Goal: Task Accomplishment & Management: Use online tool/utility

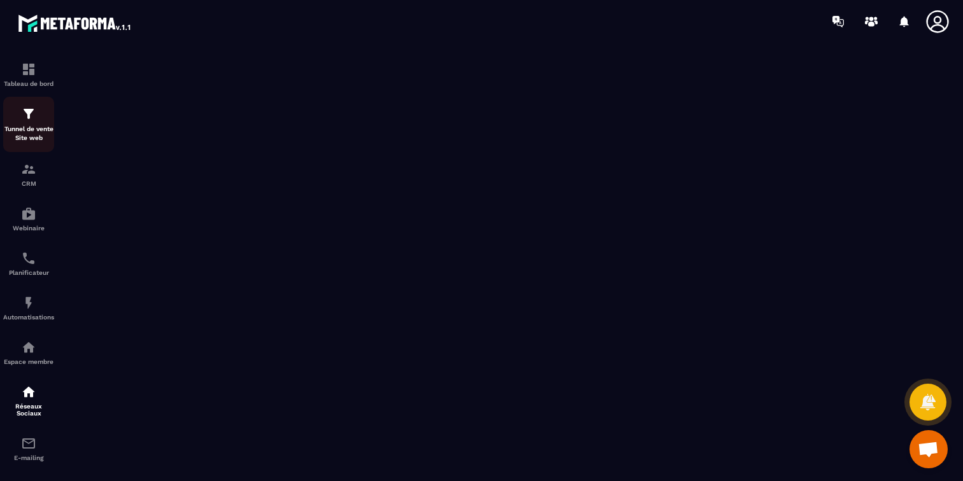
click at [39, 134] on p "Tunnel de vente Site web" at bounding box center [28, 134] width 51 height 18
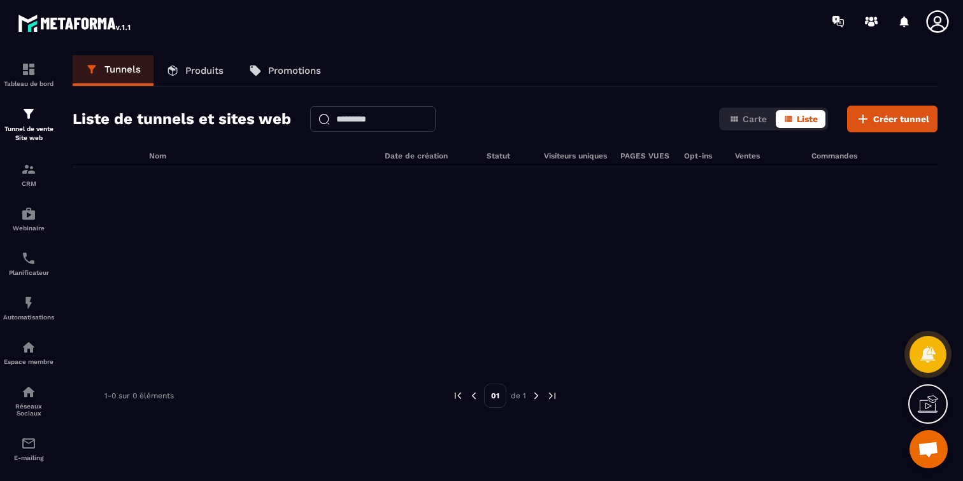
click at [881, 136] on div "Tunnels Produits Promotions Liste de tunnels et sites web Carte Liste Créer tun…" at bounding box center [505, 265] width 890 height 421
click at [881, 125] on button "Créer tunnel" at bounding box center [892, 119] width 90 height 27
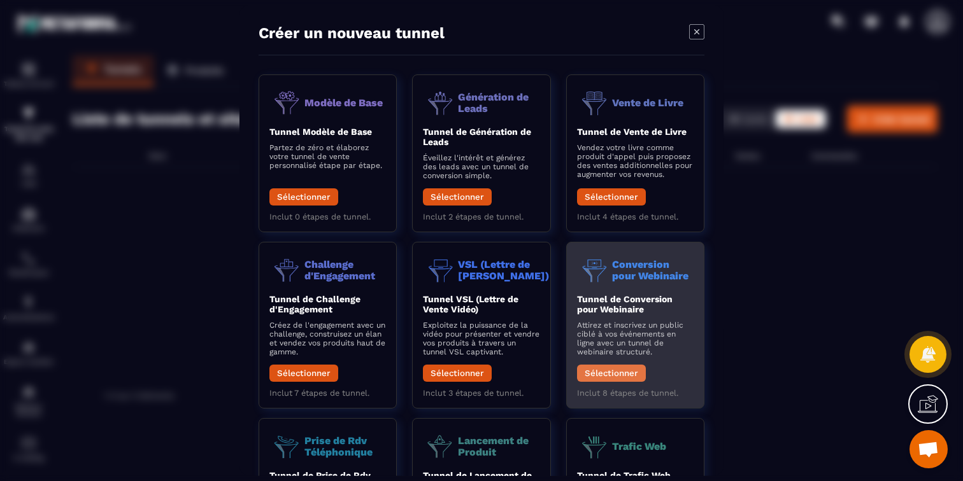
click at [606, 371] on button "Sélectionner" at bounding box center [611, 373] width 69 height 17
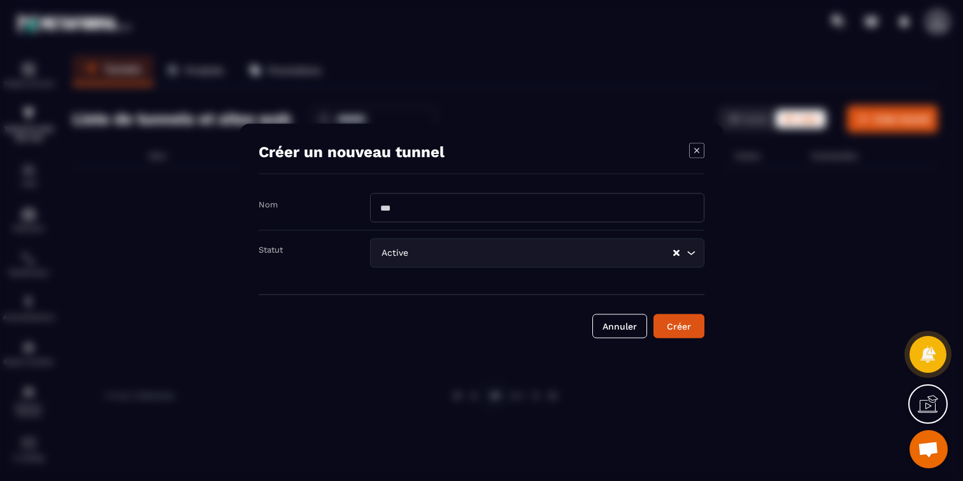
click at [605, 203] on input "Modal window" at bounding box center [537, 208] width 334 height 29
type input "**"
click at [674, 327] on div "Créer" at bounding box center [679, 326] width 34 height 13
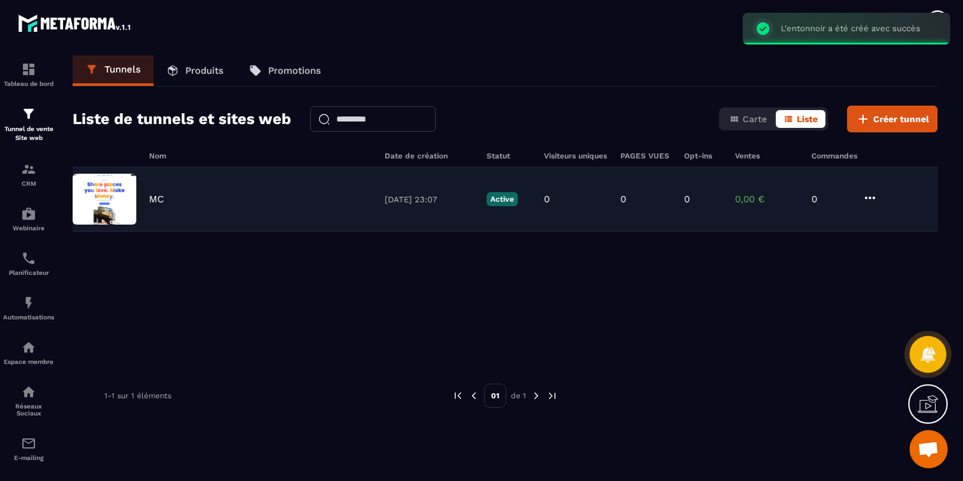
click at [876, 199] on icon at bounding box center [869, 197] width 15 height 15
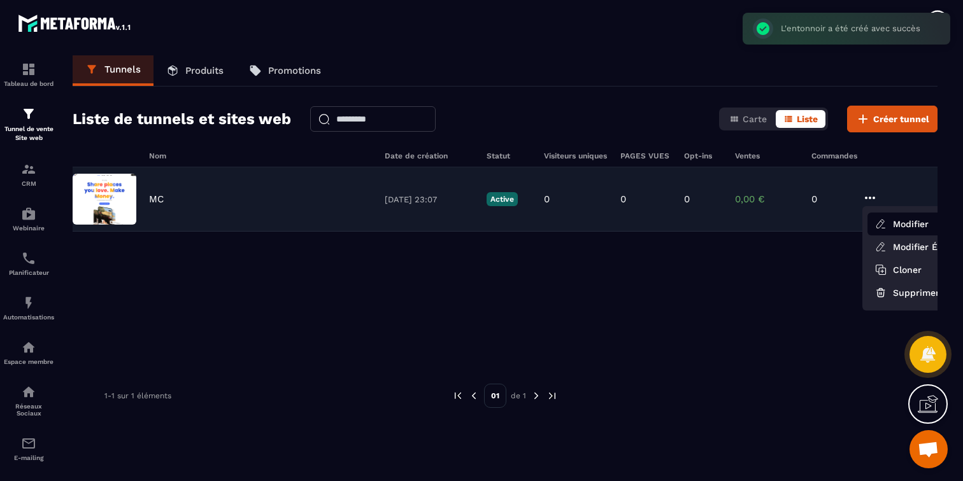
click at [899, 225] on button "Modifier" at bounding box center [918, 224] width 102 height 23
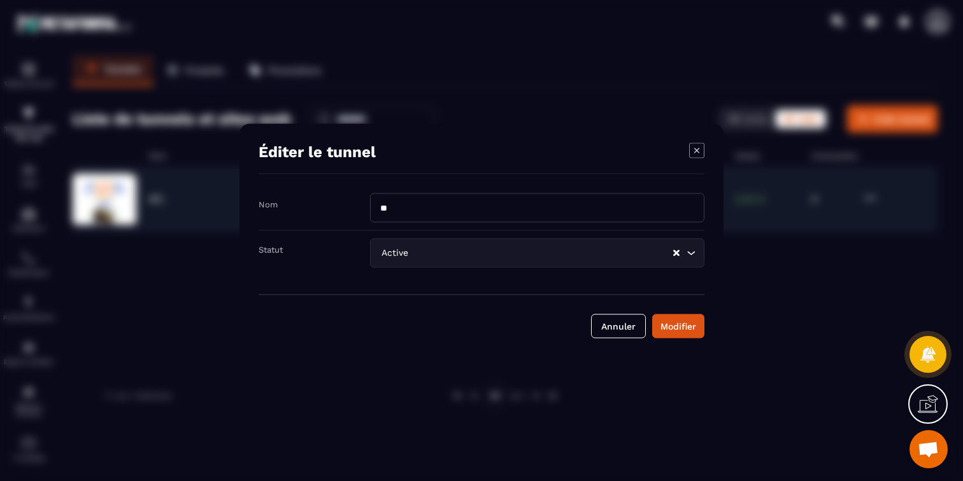
click at [696, 150] on icon "Modal window" at bounding box center [696, 150] width 5 height 5
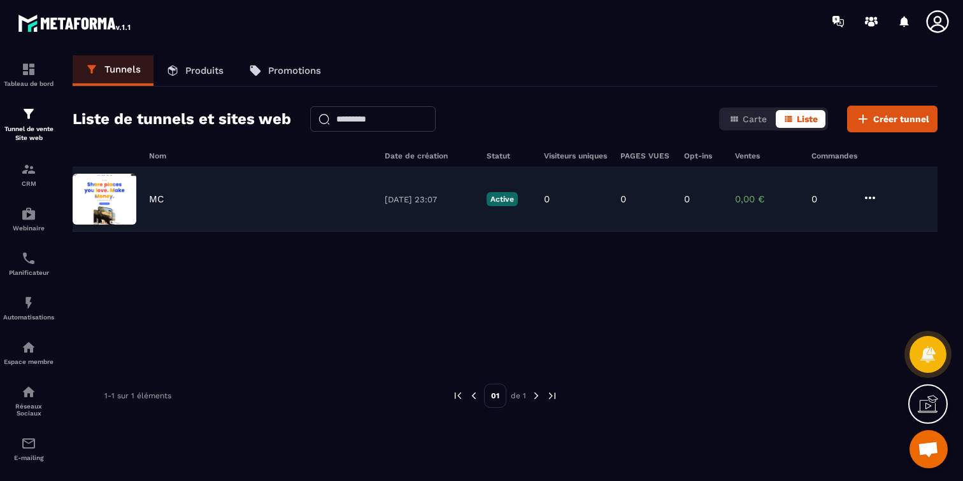
click at [114, 185] on img at bounding box center [105, 199] width 64 height 51
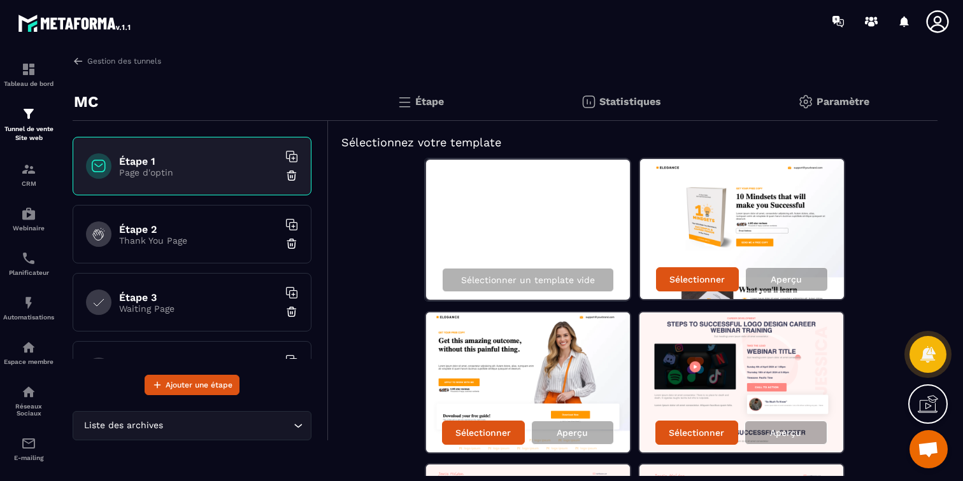
click at [229, 239] on p "Thank You Page" at bounding box center [198, 241] width 159 height 10
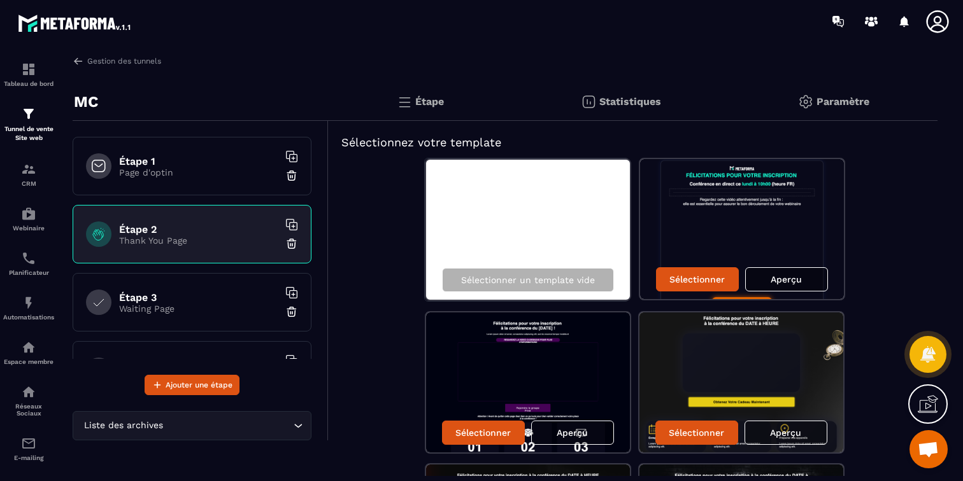
click at [194, 293] on h6 "Étape 3" at bounding box center [198, 298] width 159 height 12
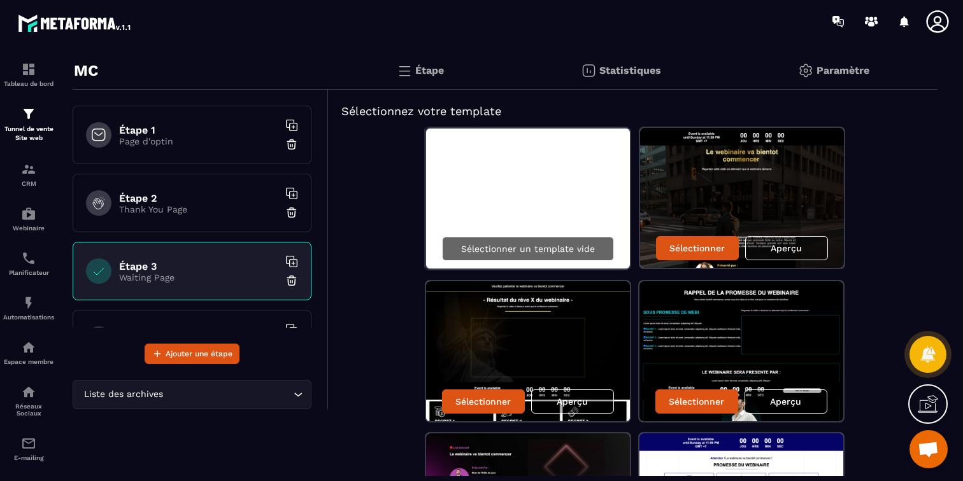
scroll to position [32, 0]
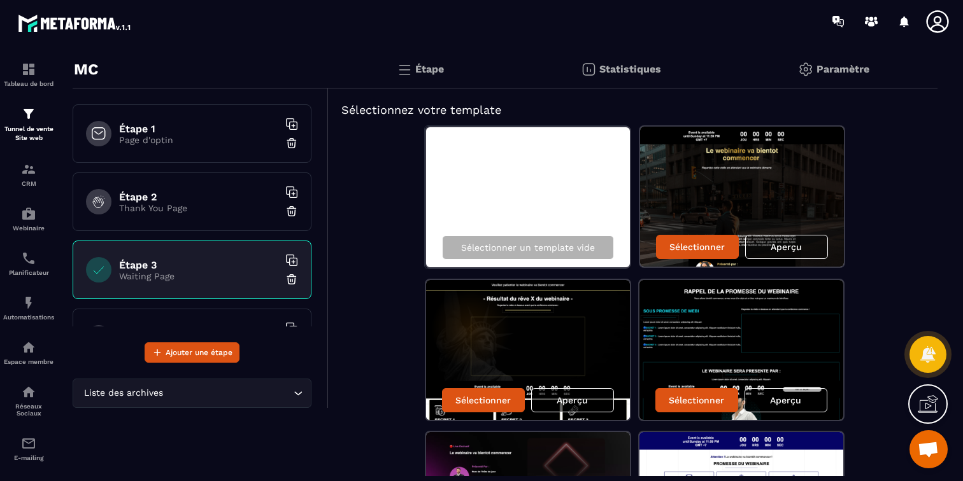
click at [586, 403] on p "Aperçu" at bounding box center [571, 400] width 31 height 10
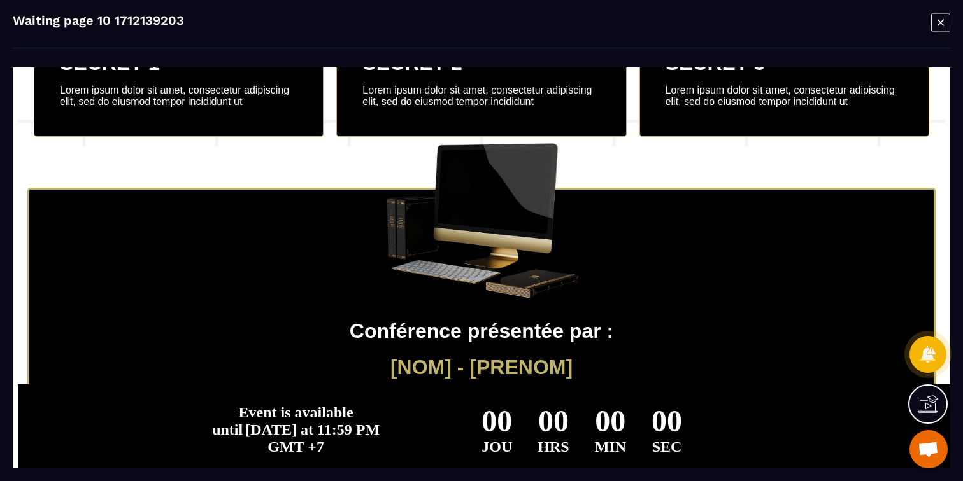
scroll to position [0, 0]
click at [942, 17] on icon "Modal window" at bounding box center [940, 23] width 19 height 20
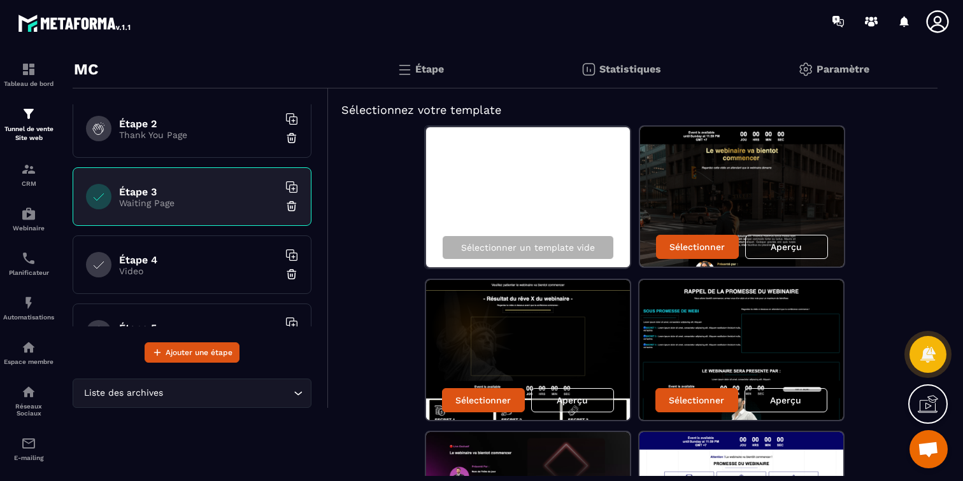
scroll to position [113, 0]
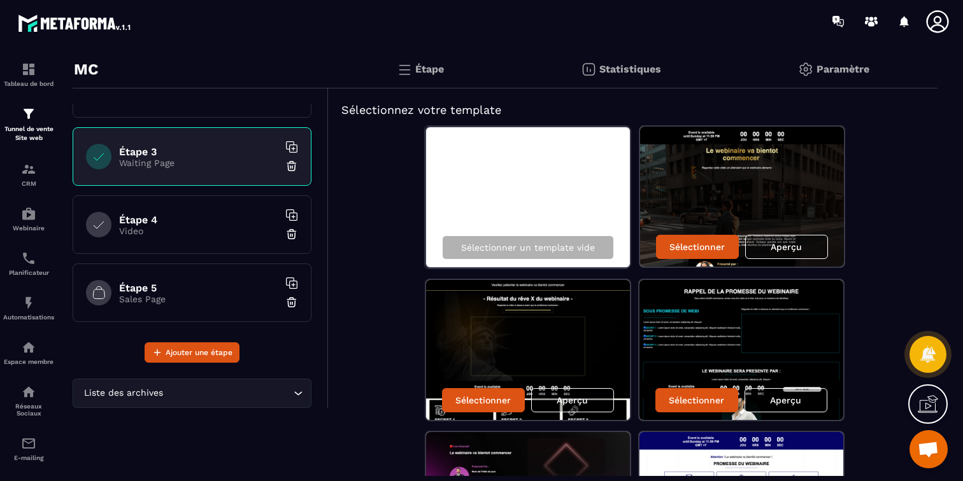
click at [188, 226] on p "Video" at bounding box center [198, 231] width 159 height 10
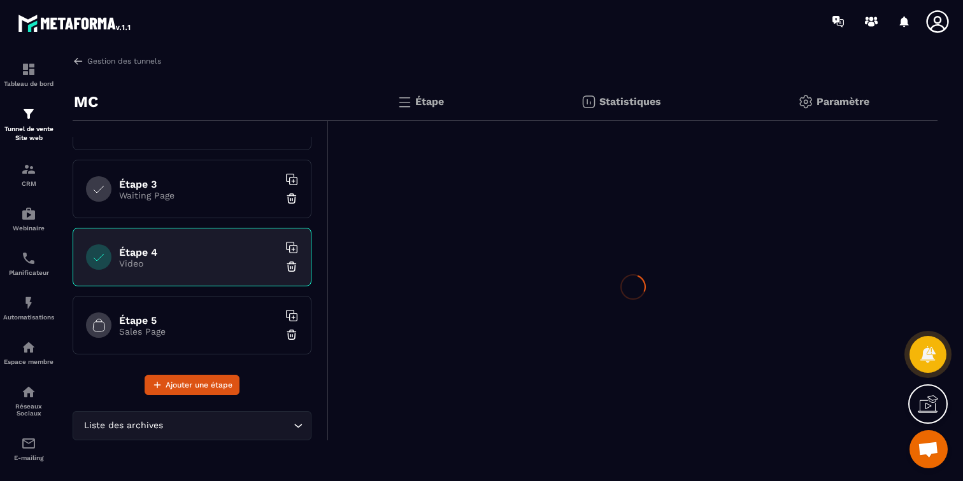
scroll to position [0, 0]
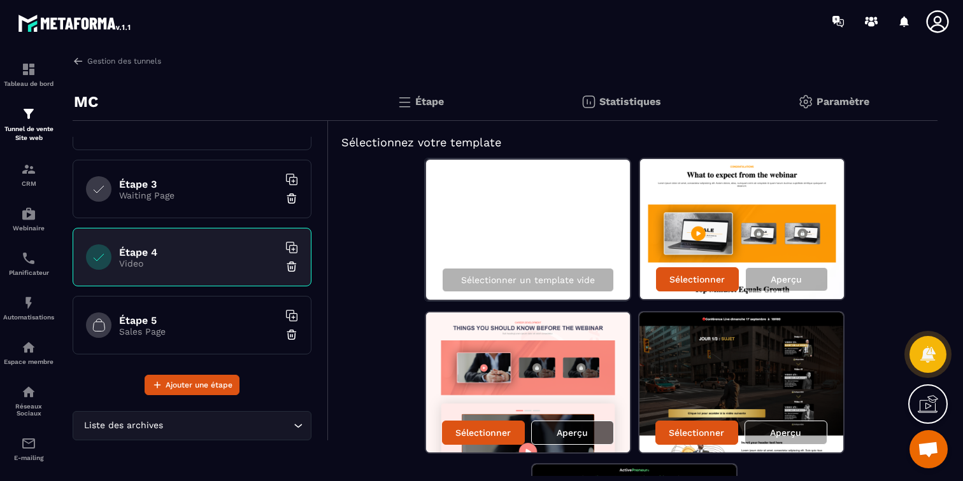
click at [574, 432] on p "Aperçu" at bounding box center [571, 433] width 31 height 10
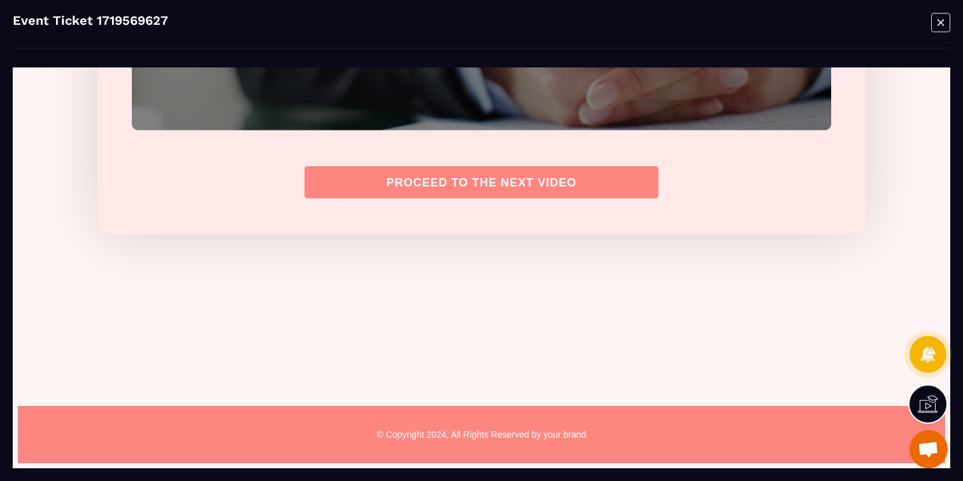
scroll to position [870, 0]
click at [942, 21] on icon "Modal window" at bounding box center [940, 22] width 6 height 6
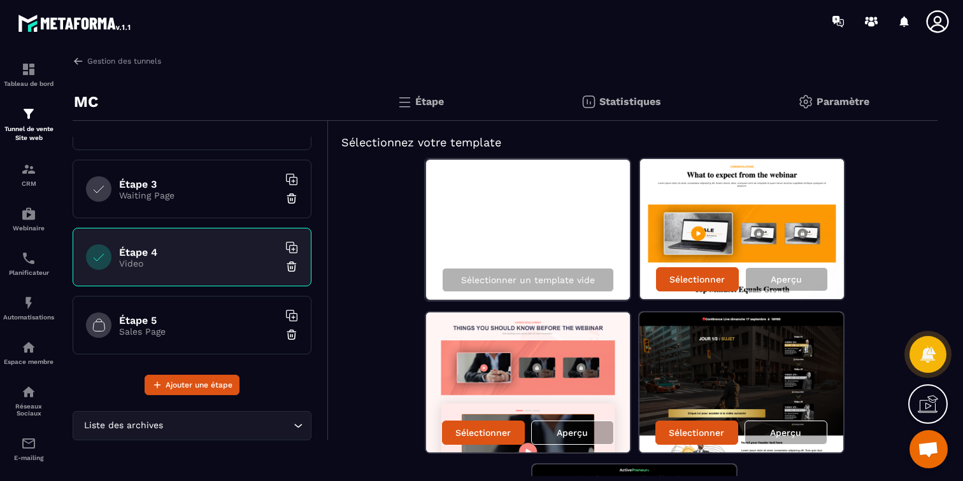
scroll to position [0, 0]
click at [181, 327] on p "Sales Page" at bounding box center [198, 332] width 159 height 10
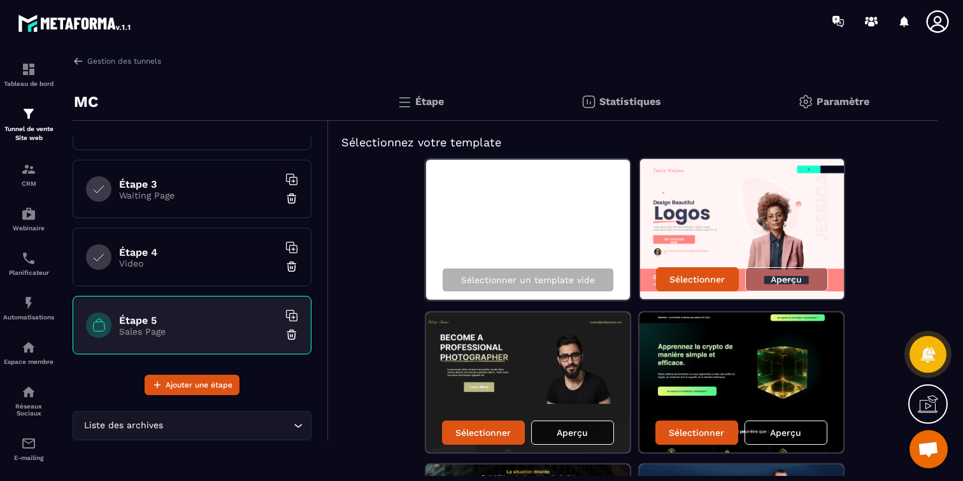
click at [563, 436] on p "Aperçu" at bounding box center [571, 433] width 31 height 10
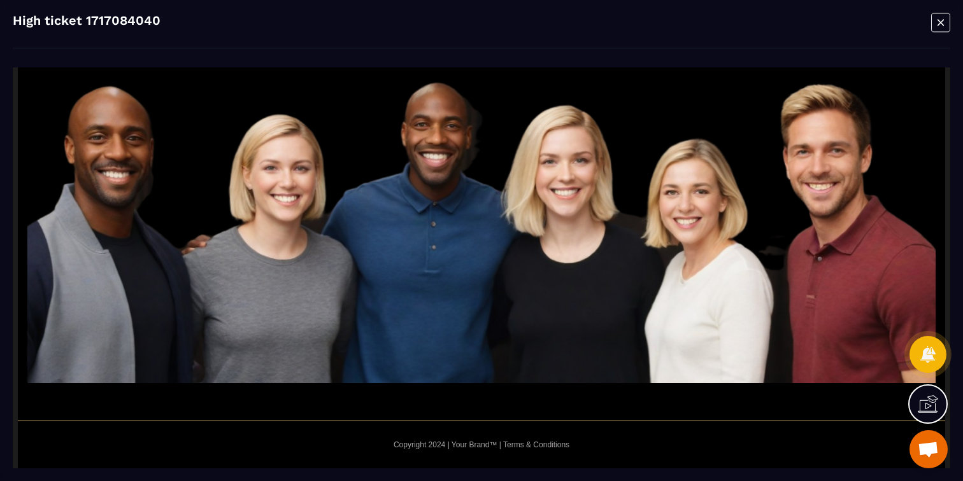
click at [937, 13] on icon "Modal window" at bounding box center [940, 23] width 19 height 20
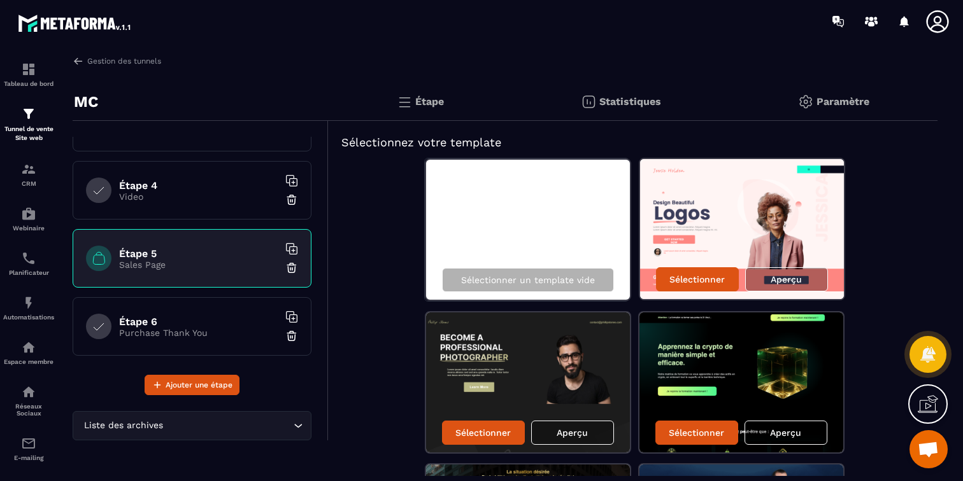
scroll to position [195, 0]
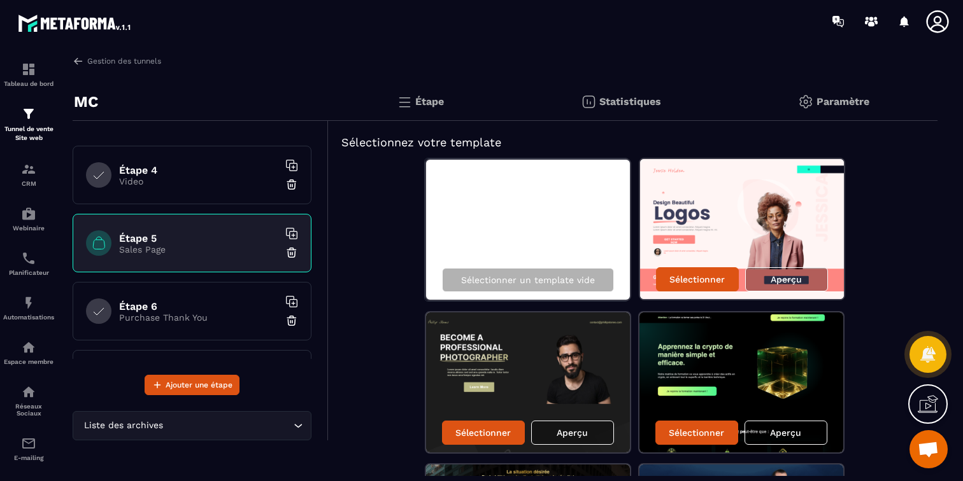
click at [236, 316] on p "Purchase Thank You" at bounding box center [198, 318] width 159 height 10
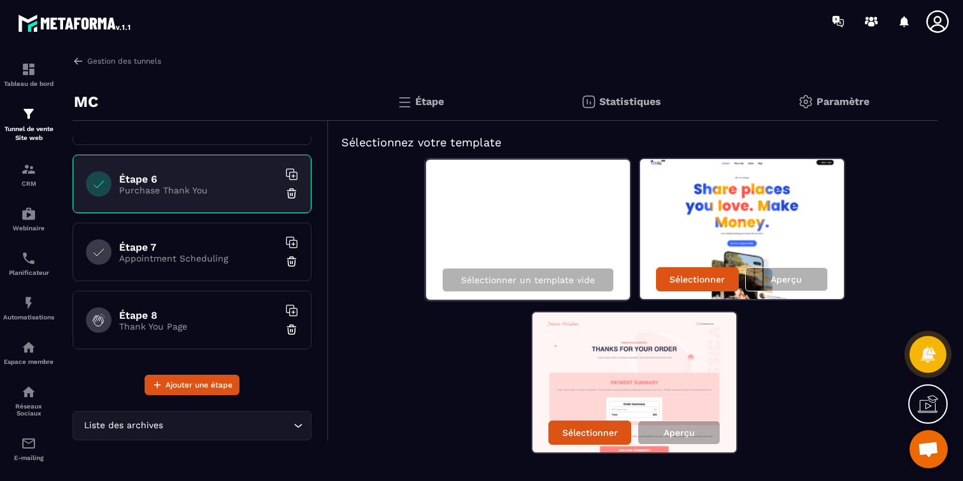
scroll to position [323, 0]
click at [236, 260] on p "Appointment Scheduling" at bounding box center [198, 258] width 159 height 10
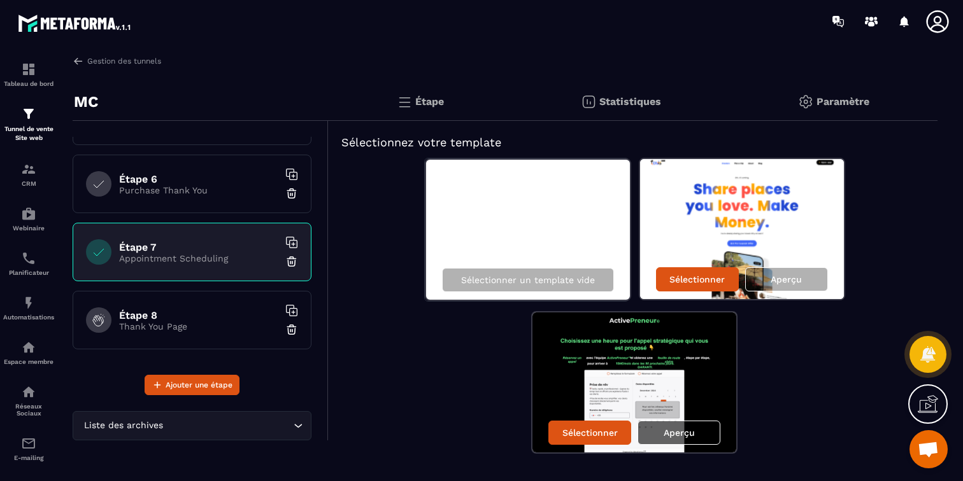
click at [663, 434] on p "Aperçu" at bounding box center [678, 433] width 31 height 10
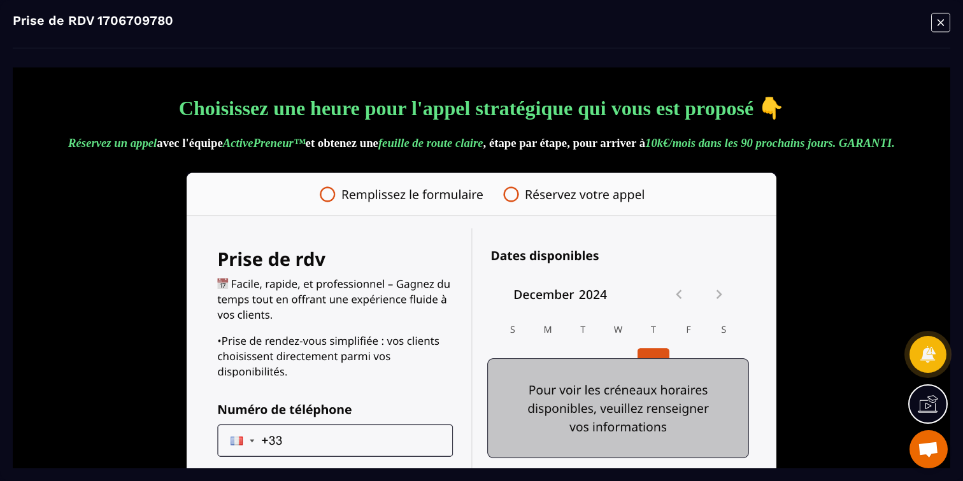
scroll to position [80, 0]
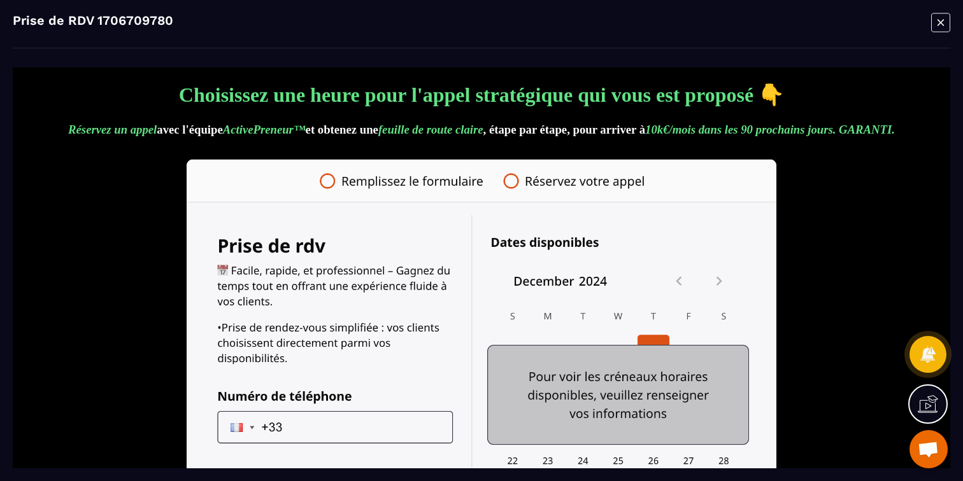
click at [721, 288] on img at bounding box center [482, 411] width 590 height 505
click at [942, 23] on icon "Modal window" at bounding box center [940, 23] width 19 height 20
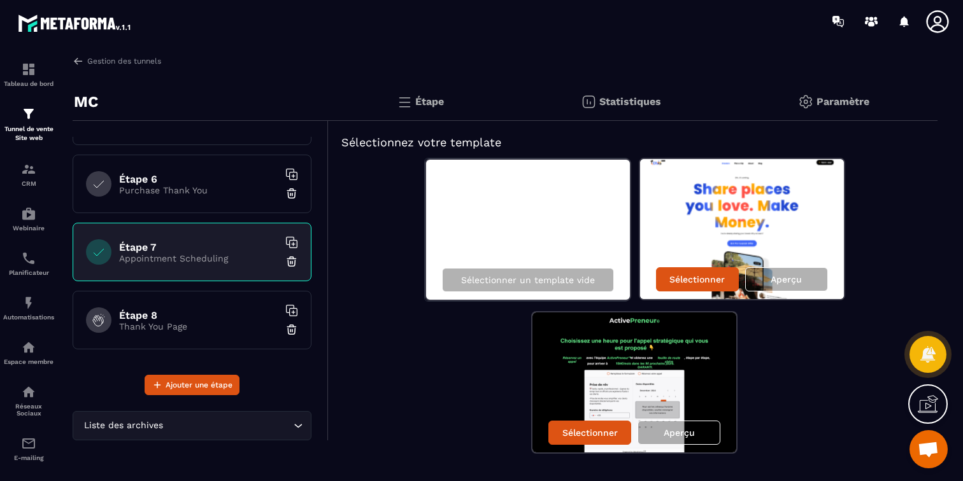
click at [179, 324] on p "Thank You Page" at bounding box center [198, 327] width 159 height 10
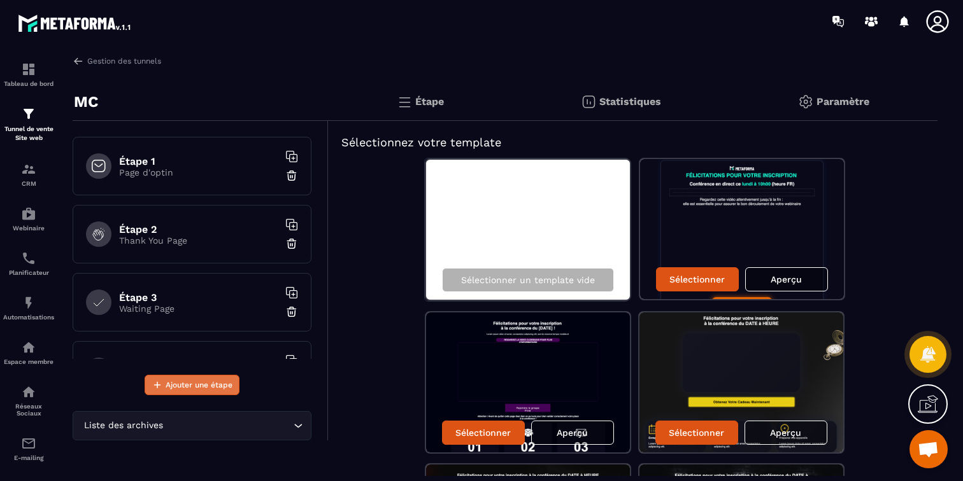
click at [188, 385] on span "Ajouter une étape" at bounding box center [199, 385] width 67 height 13
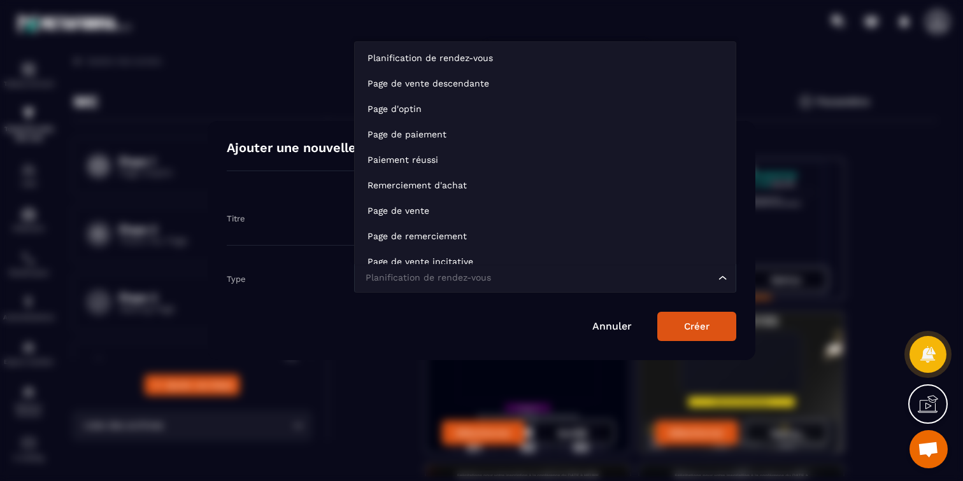
click at [451, 276] on div "Planification de rendez-vous" at bounding box center [538, 278] width 355 height 14
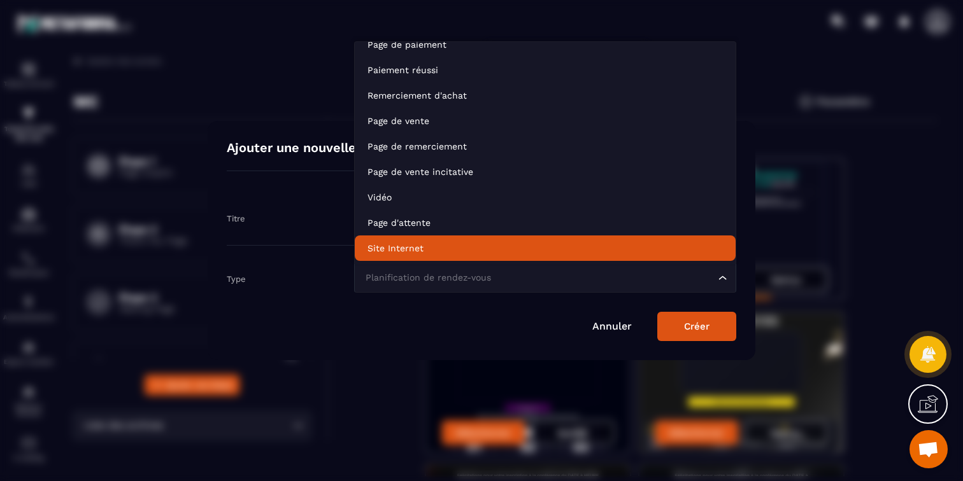
click at [465, 243] on p "Site Internet" at bounding box center [544, 248] width 355 height 13
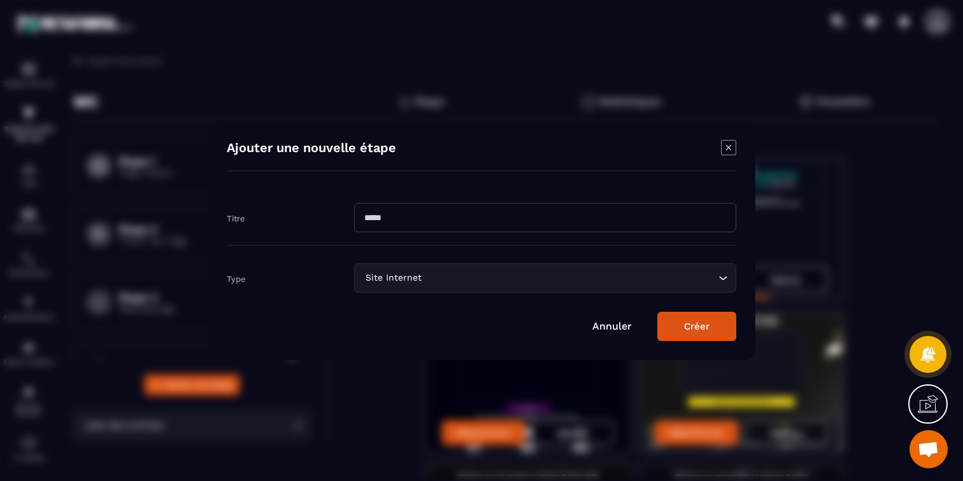
click at [718, 341] on div "Ajouter une nouvelle étape Titre Type Site Internet Loading... Annuler Créer" at bounding box center [482, 240] width 548 height 239
click at [703, 327] on button "Créer" at bounding box center [696, 326] width 79 height 29
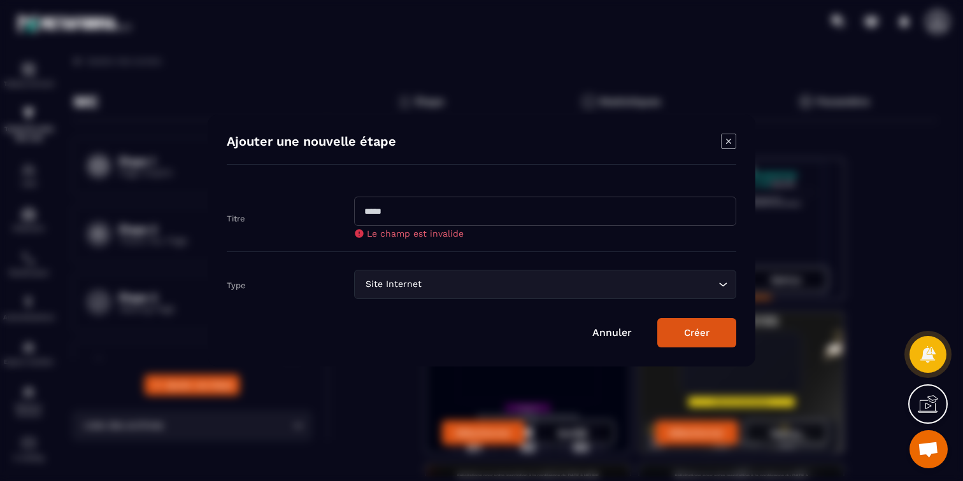
click at [726, 136] on icon "Modal window" at bounding box center [728, 141] width 15 height 15
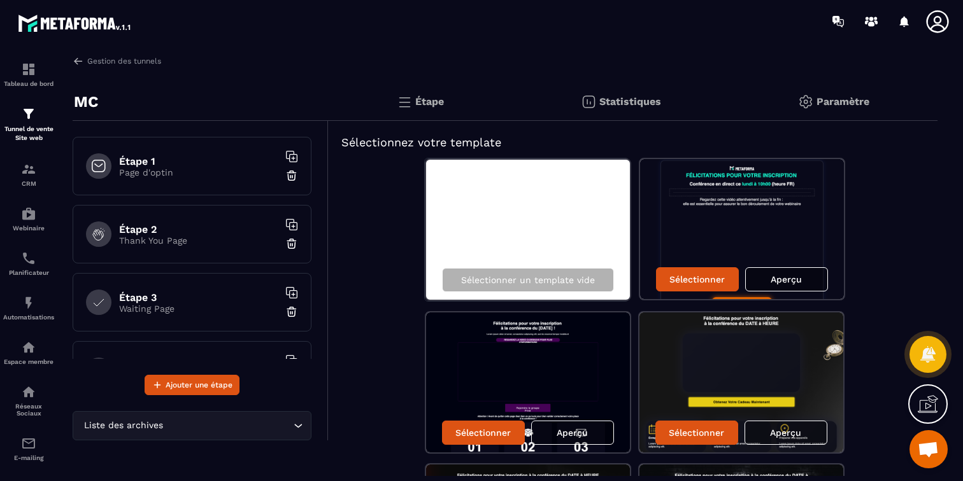
click at [190, 167] on p "Page d'optin" at bounding box center [198, 172] width 159 height 10
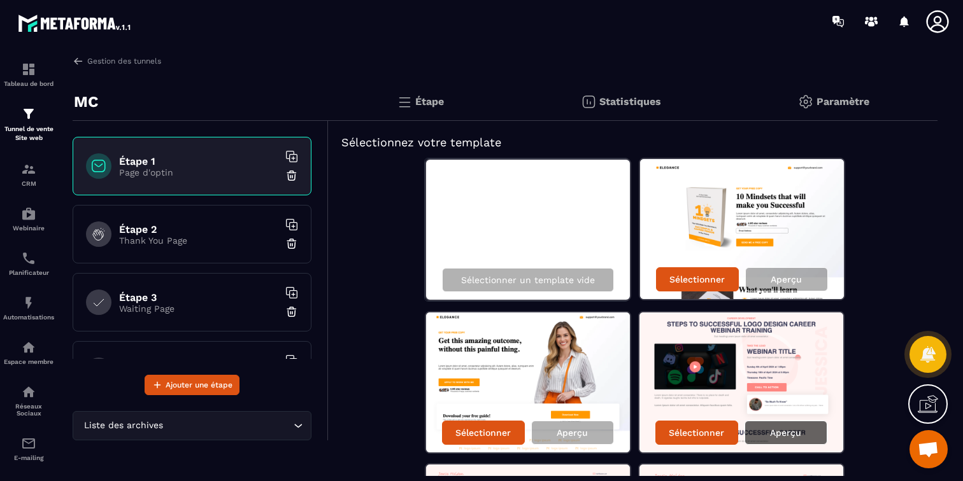
click at [797, 440] on div "Aperçu" at bounding box center [785, 433] width 83 height 24
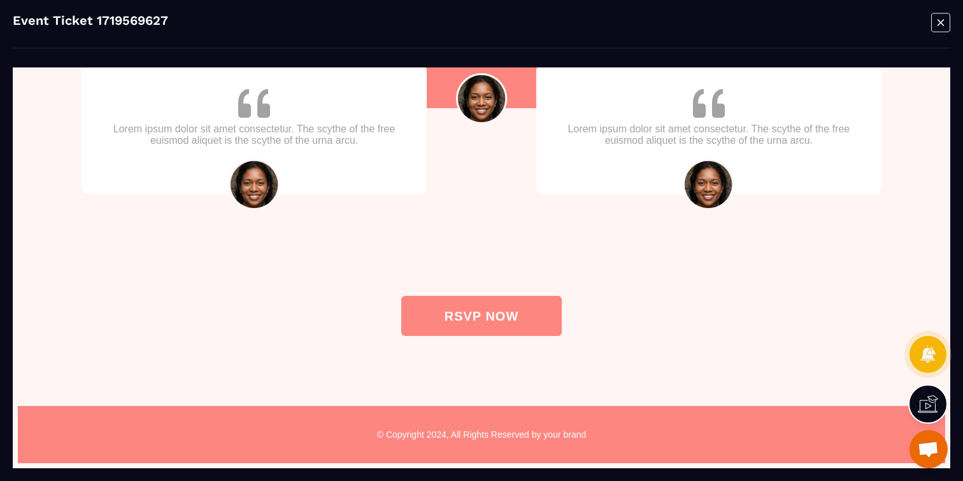
scroll to position [1407, 0]
click at [514, 318] on div "RSVP NOW" at bounding box center [481, 316] width 74 height 15
click at [944, 16] on icon "Modal window" at bounding box center [940, 23] width 19 height 20
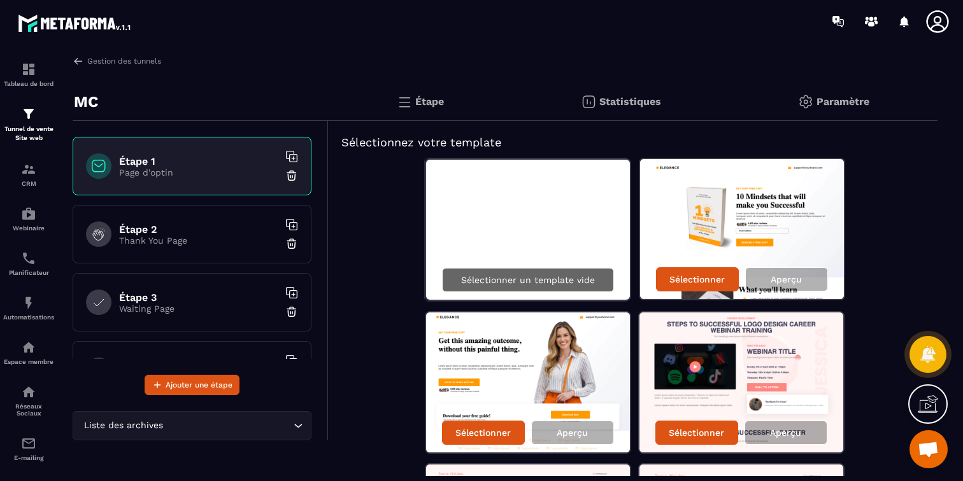
click at [504, 292] on div "Sélectionner un template vide" at bounding box center [528, 280] width 172 height 24
click at [508, 282] on p "Sélectionner un template vide" at bounding box center [528, 280] width 134 height 10
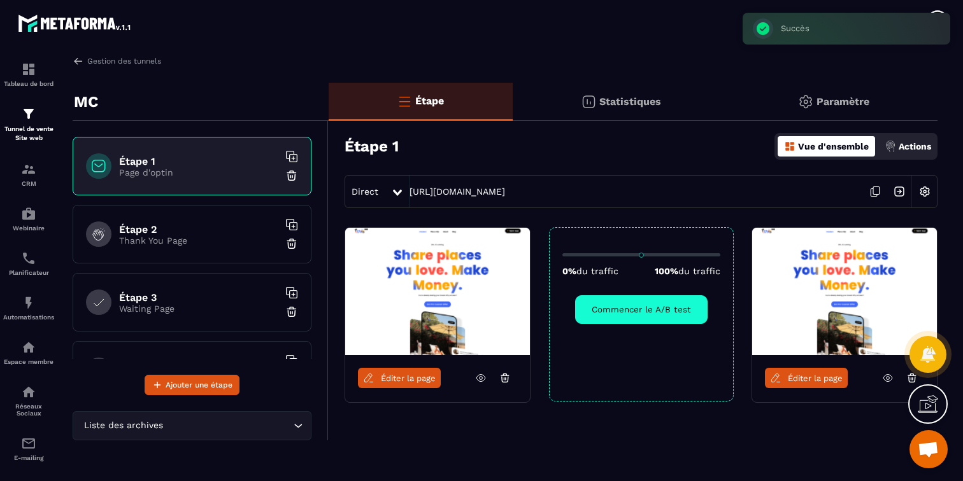
click at [393, 381] on span "Éditer la page" at bounding box center [408, 379] width 55 height 10
